Goal: Transaction & Acquisition: Obtain resource

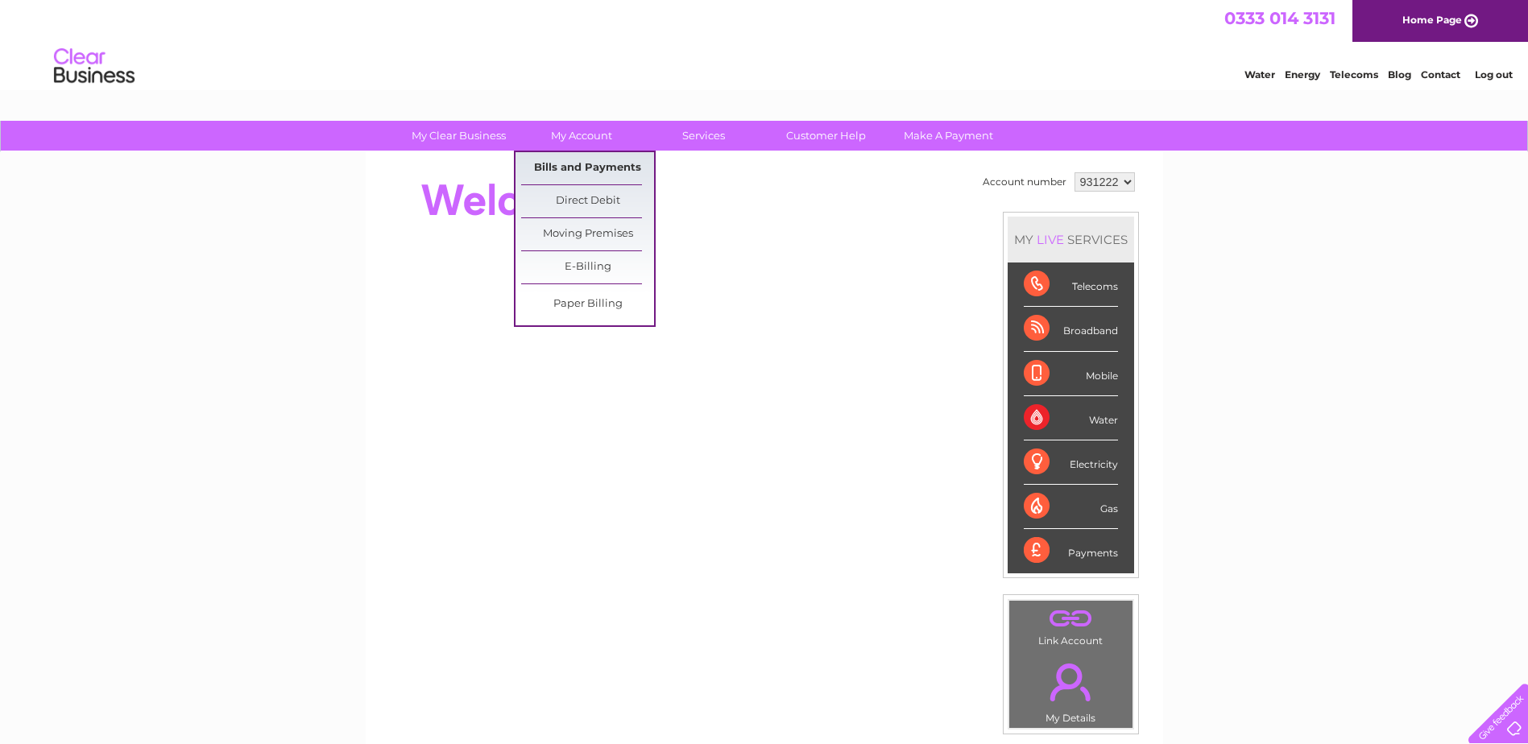
click at [599, 175] on link "Bills and Payments" at bounding box center [587, 168] width 133 height 32
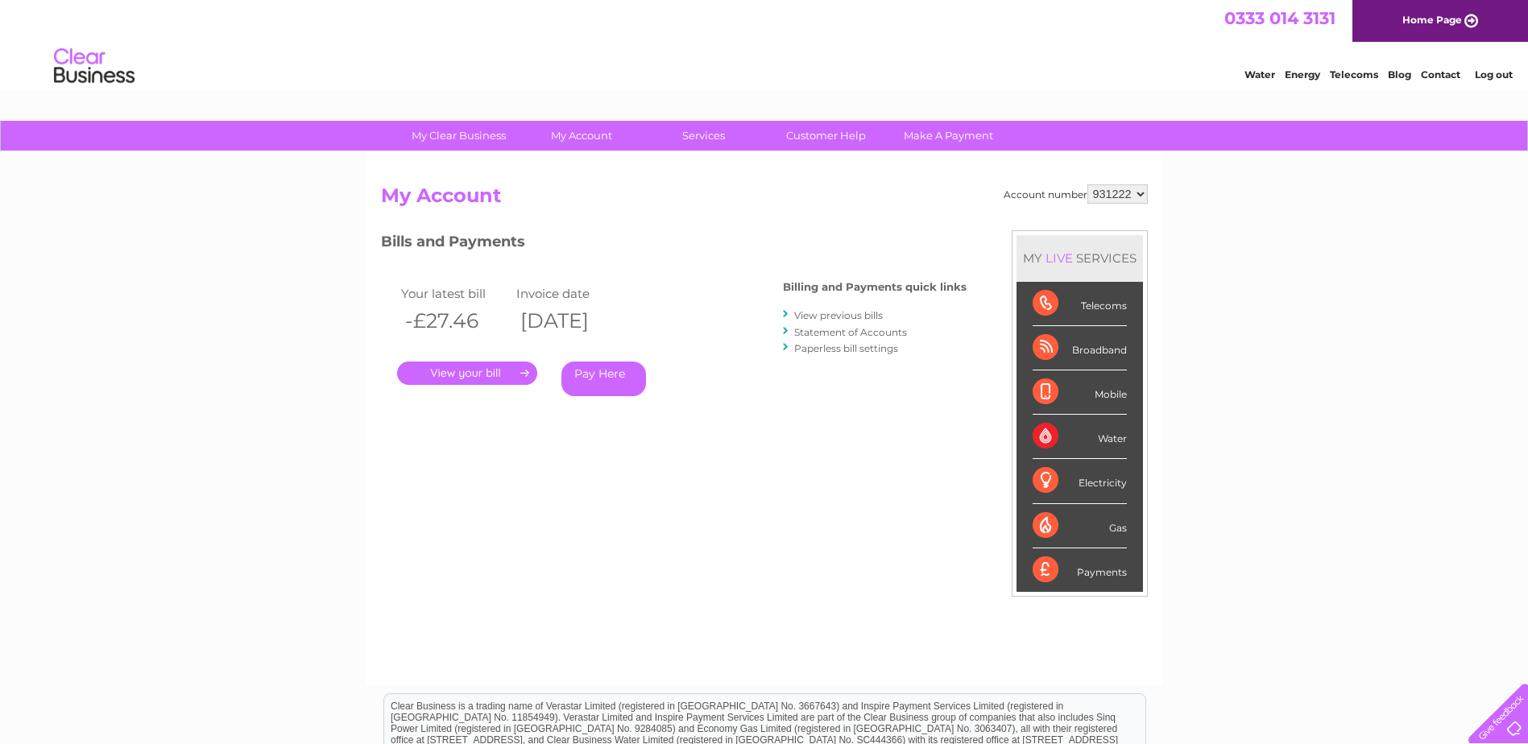
click at [845, 329] on link "Statement of Accounts" at bounding box center [850, 332] width 113 height 12
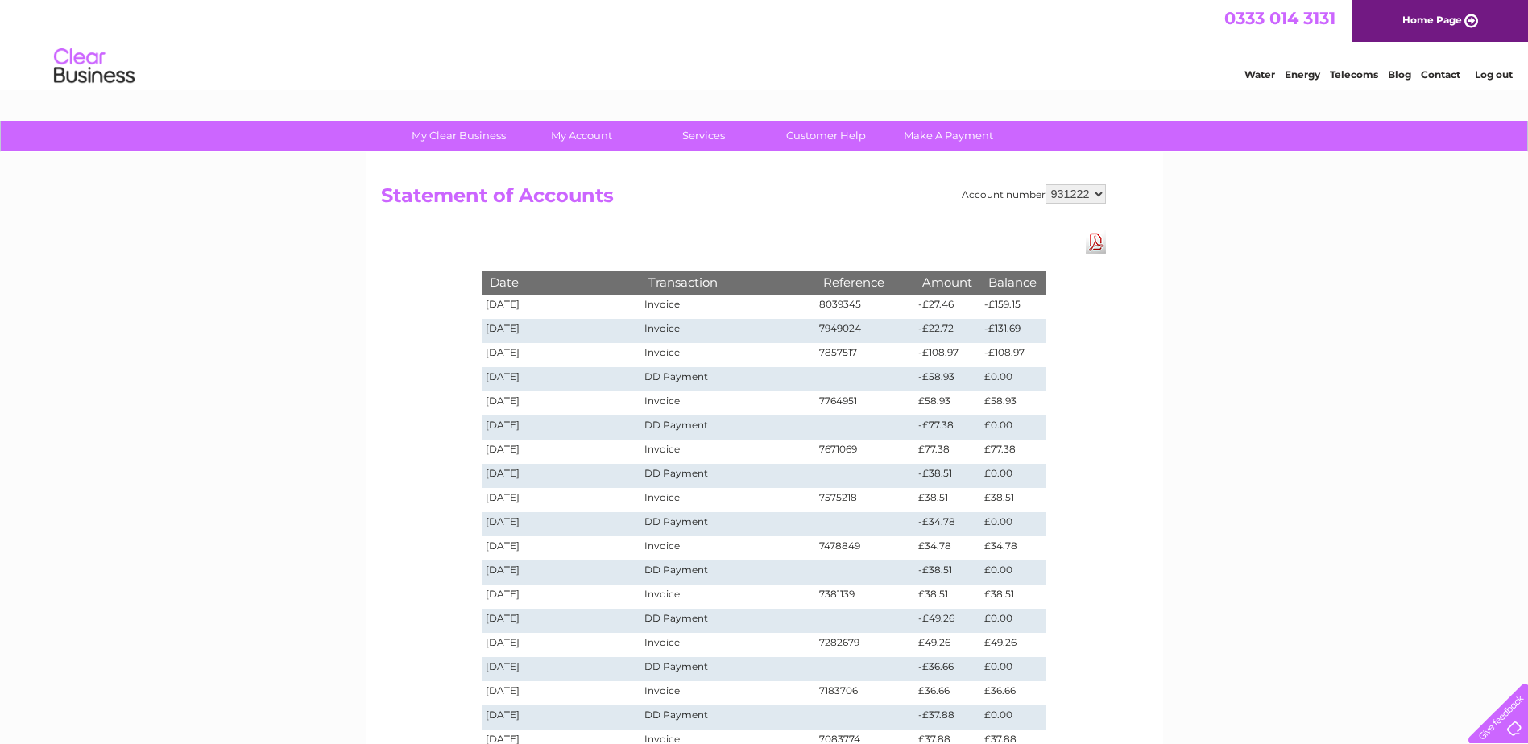
click at [505, 306] on td "02/09/2025" at bounding box center [561, 307] width 159 height 24
click at [1103, 246] on link "Download Pdf" at bounding box center [1096, 241] width 20 height 23
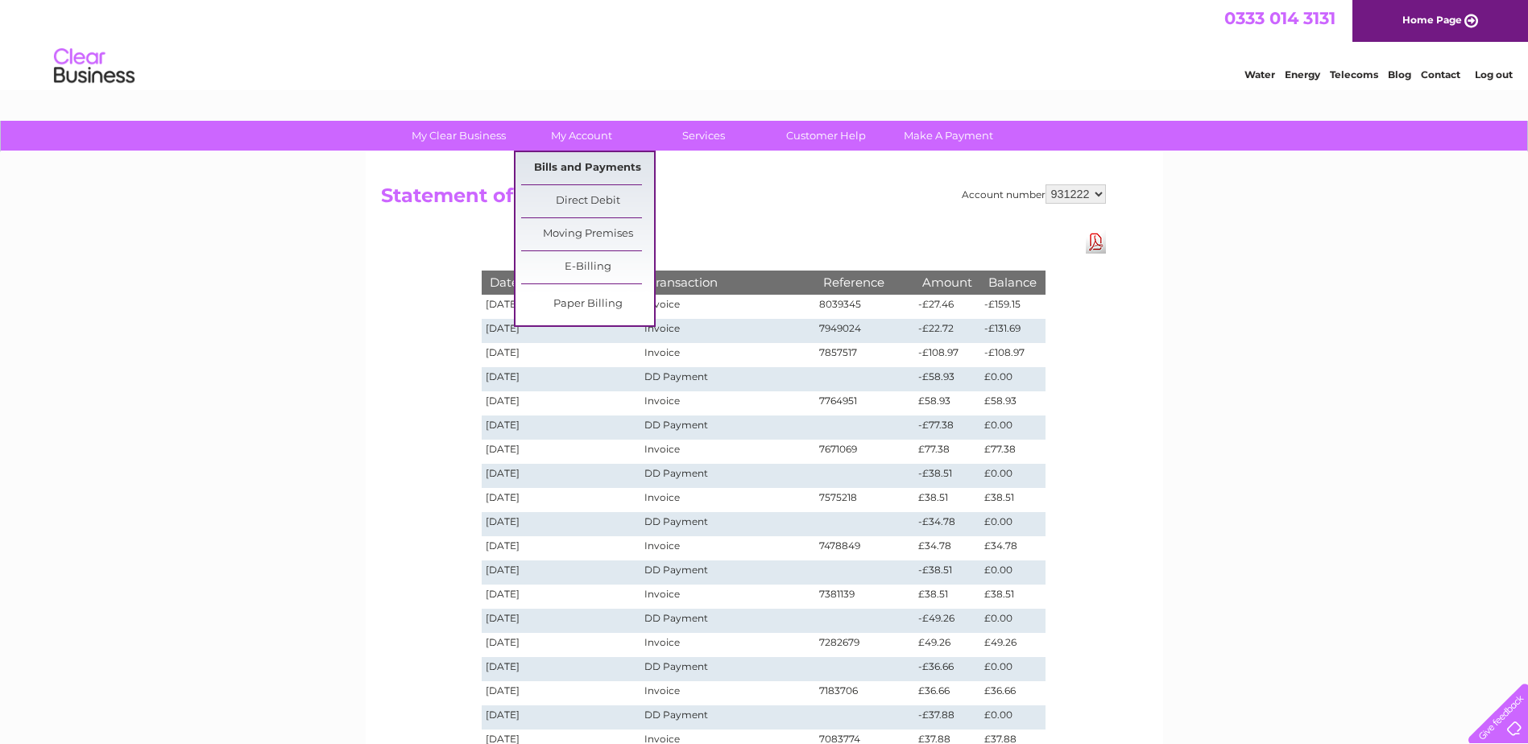
click at [599, 169] on link "Bills and Payments" at bounding box center [587, 168] width 133 height 32
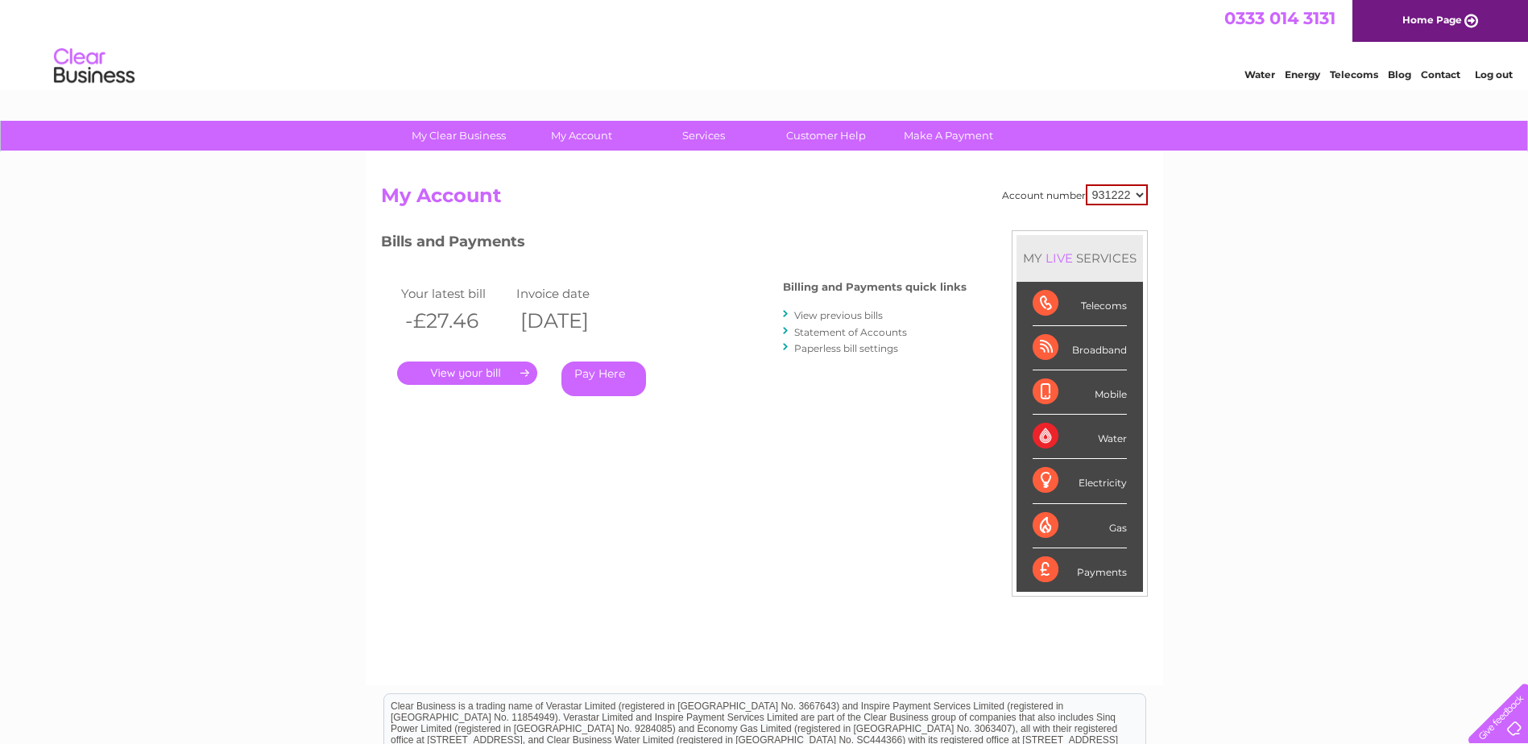
click at [859, 312] on link "View previous bills" at bounding box center [838, 315] width 89 height 12
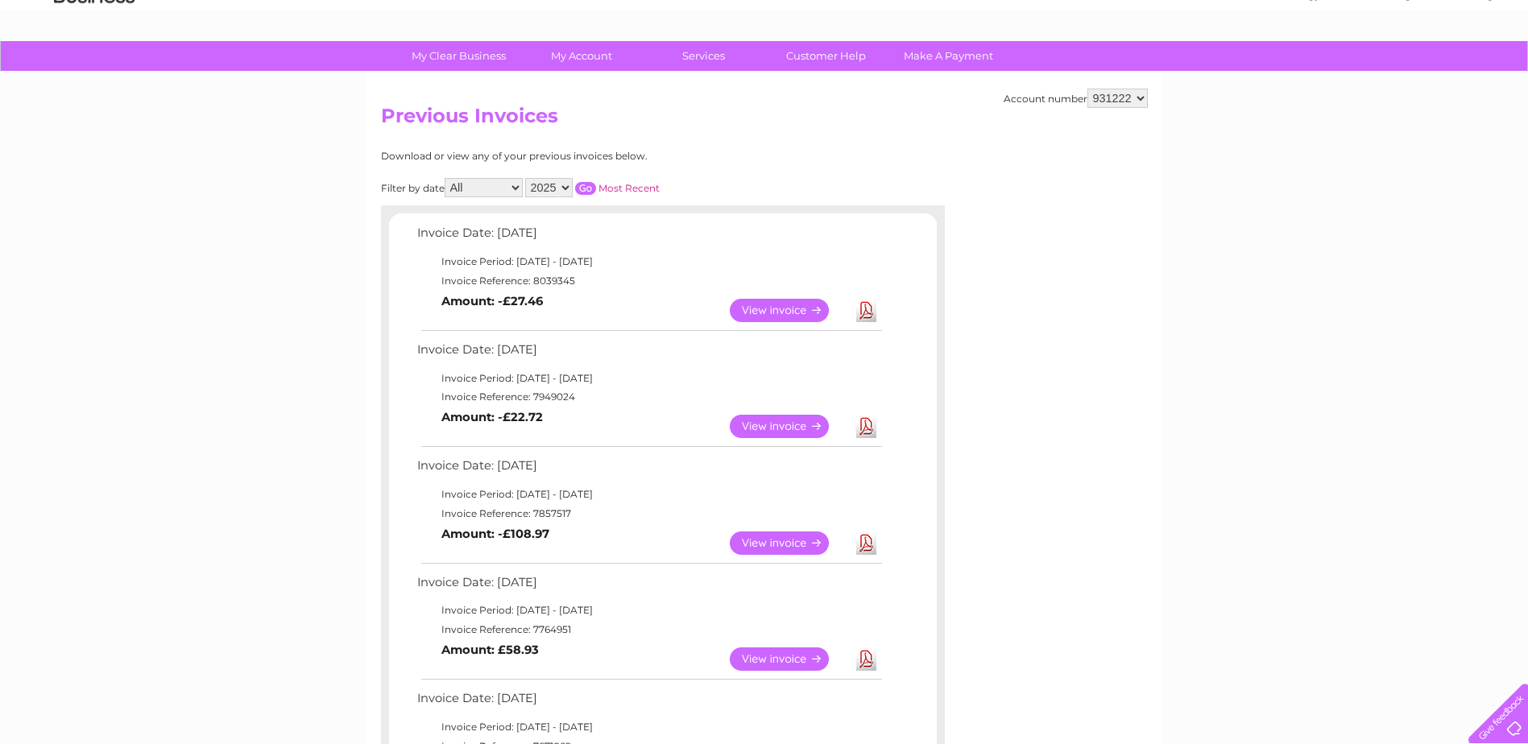
scroll to position [81, 0]
click at [862, 540] on link "Download" at bounding box center [866, 542] width 20 height 23
click at [863, 427] on link "Download" at bounding box center [866, 425] width 20 height 23
click at [866, 298] on link "Download" at bounding box center [866, 309] width 20 height 23
